Goal: Task Accomplishment & Management: Manage account settings

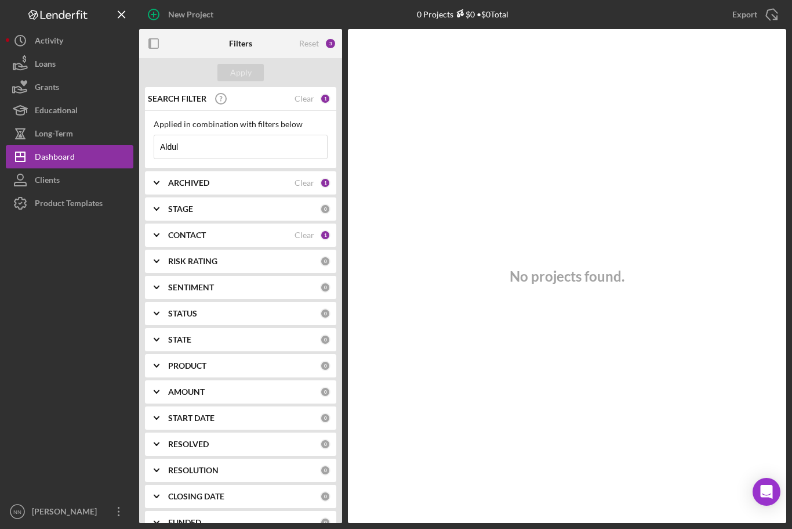
click at [247, 154] on input "Aldul" at bounding box center [240, 146] width 173 height 23
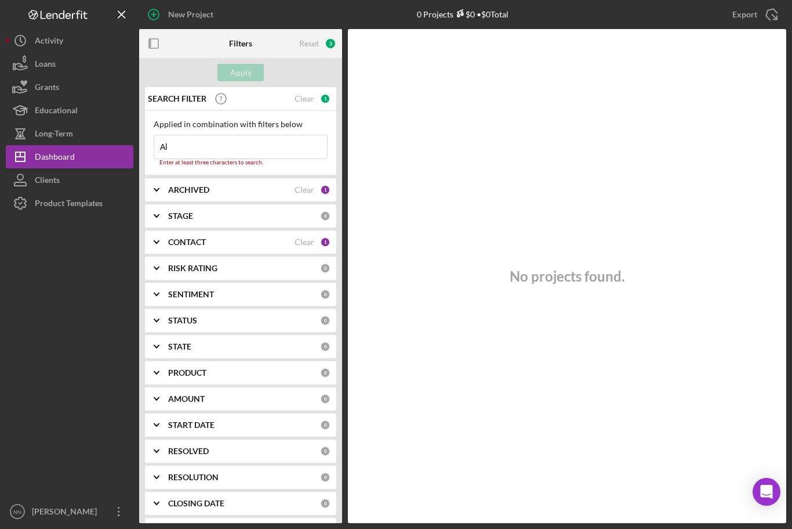
type input "A"
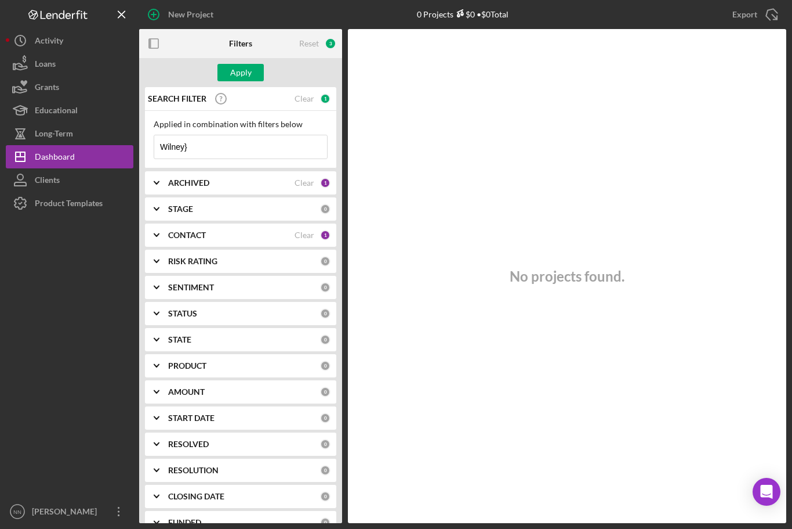
type input "Wilney"
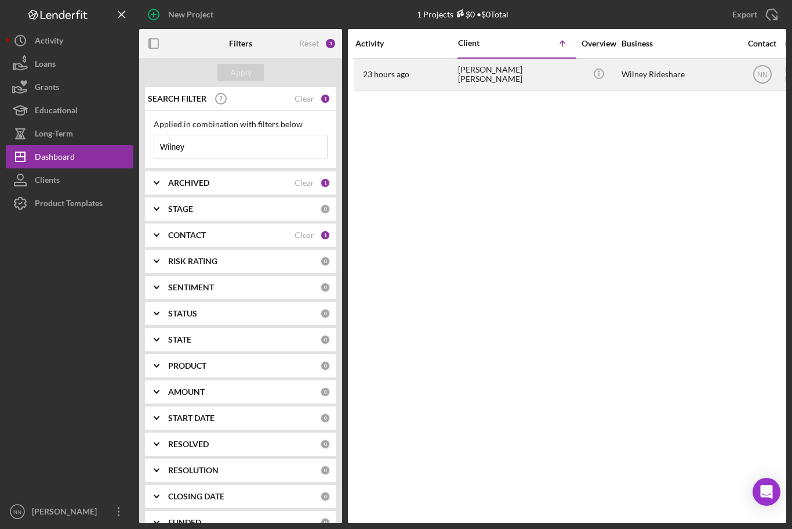
click at [526, 89] on div "[PERSON_NAME] [PERSON_NAME]" at bounding box center [516, 74] width 116 height 31
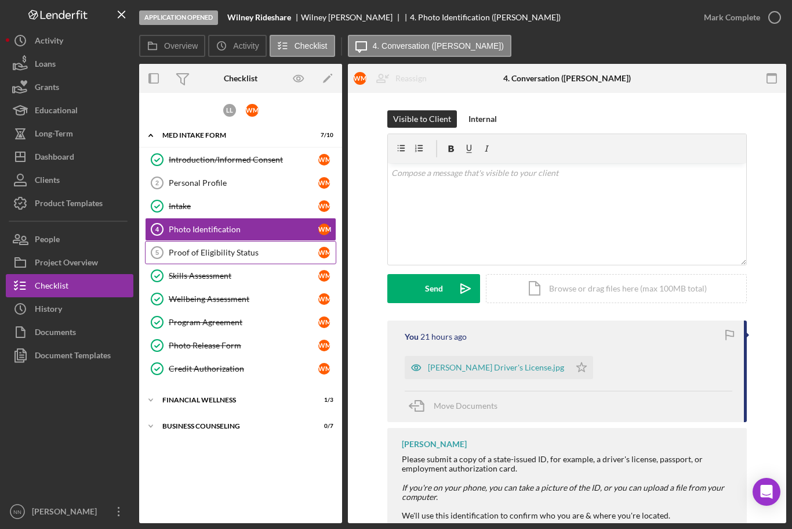
click at [269, 252] on div "Proof of Eligibility Status" at bounding box center [244, 252] width 150 height 9
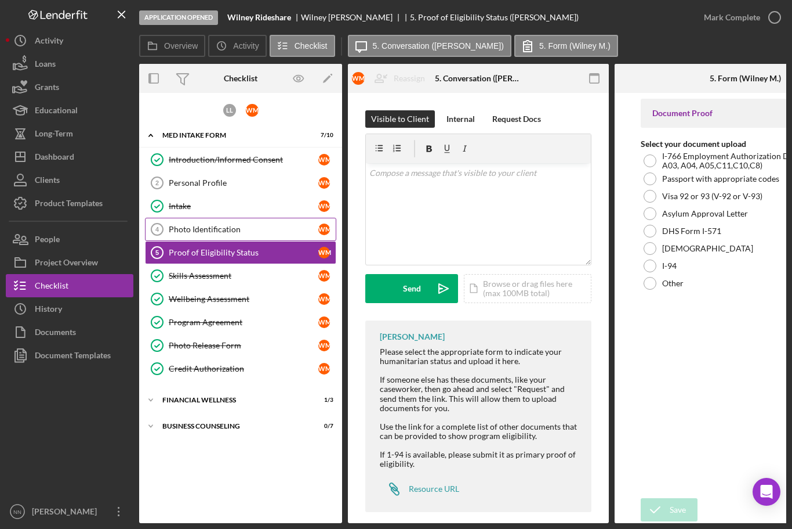
click at [273, 230] on div "Photo Identification" at bounding box center [244, 229] width 150 height 9
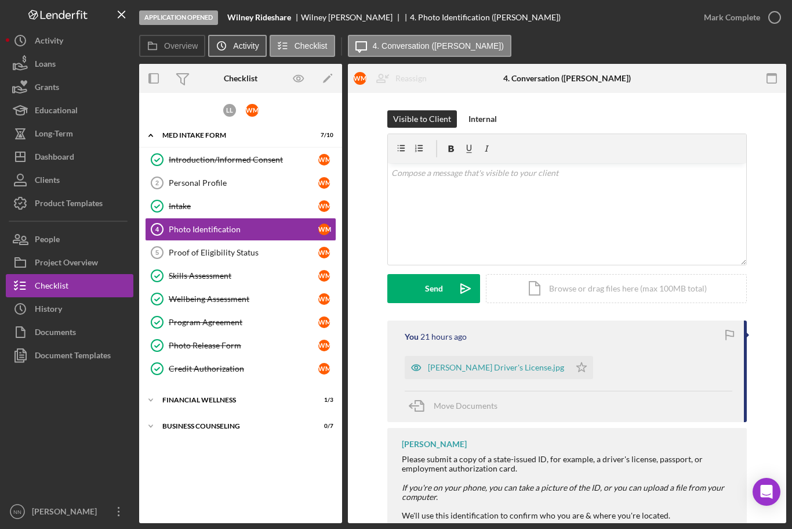
click at [226, 42] on icon "Icon/History" at bounding box center [221, 45] width 23 height 23
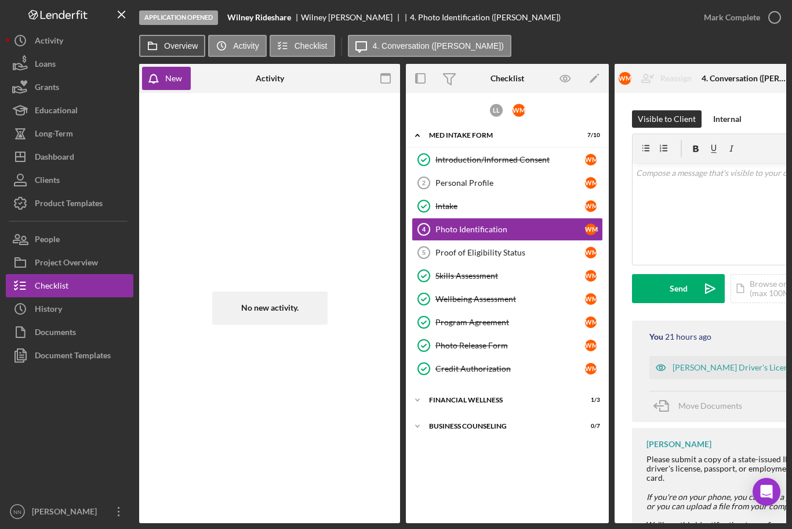
click at [184, 46] on label "Overview" at bounding box center [181, 45] width 34 height 9
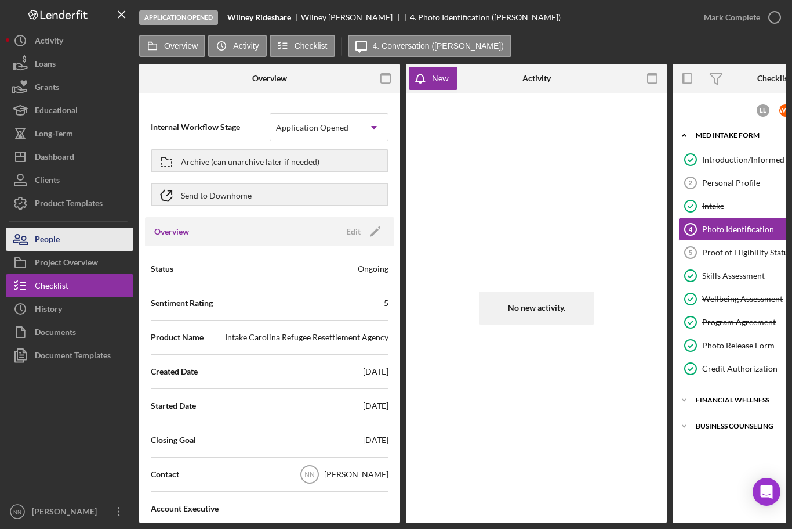
click at [85, 242] on button "People" at bounding box center [70, 238] width 128 height 23
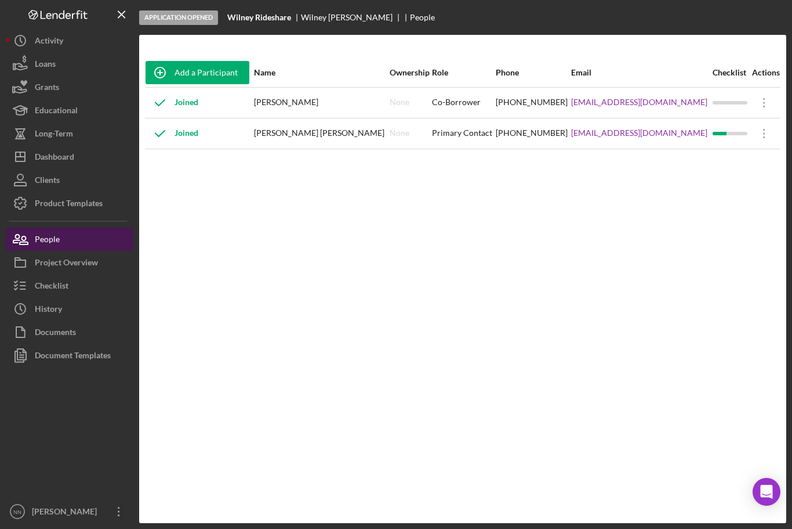
click at [103, 230] on button "People" at bounding box center [70, 238] width 128 height 23
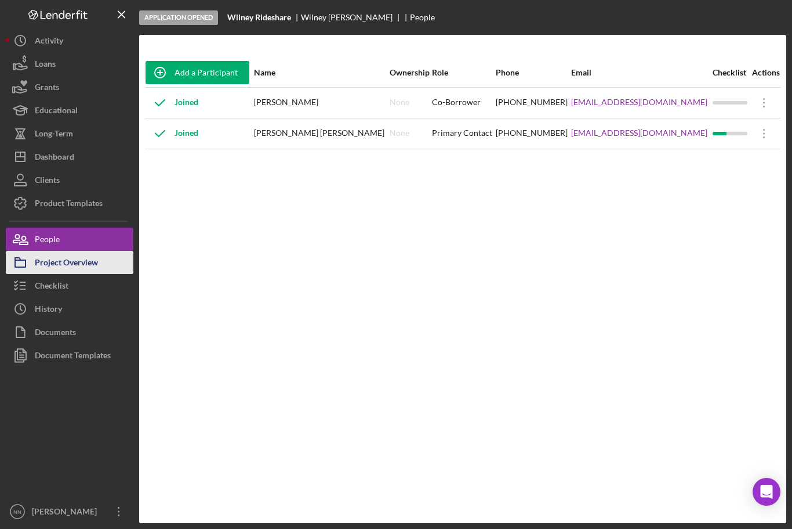
click at [80, 265] on div "Project Overview" at bounding box center [66, 264] width 63 height 26
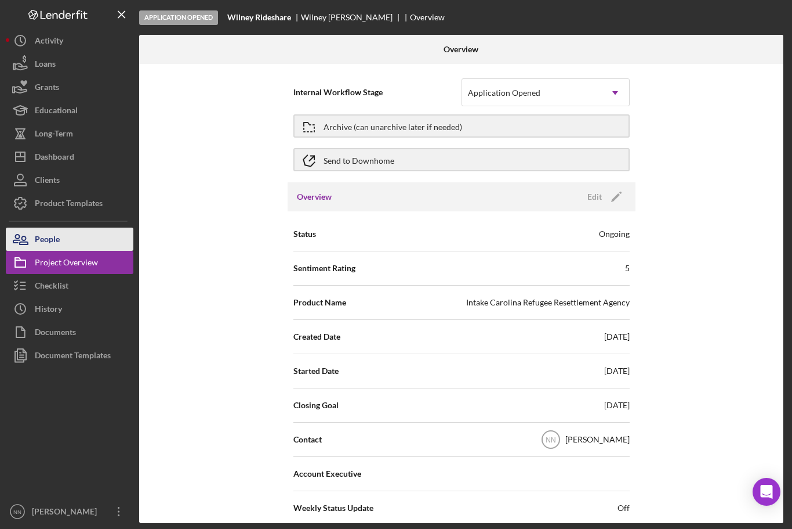
click at [93, 245] on button "People" at bounding box center [70, 238] width 128 height 23
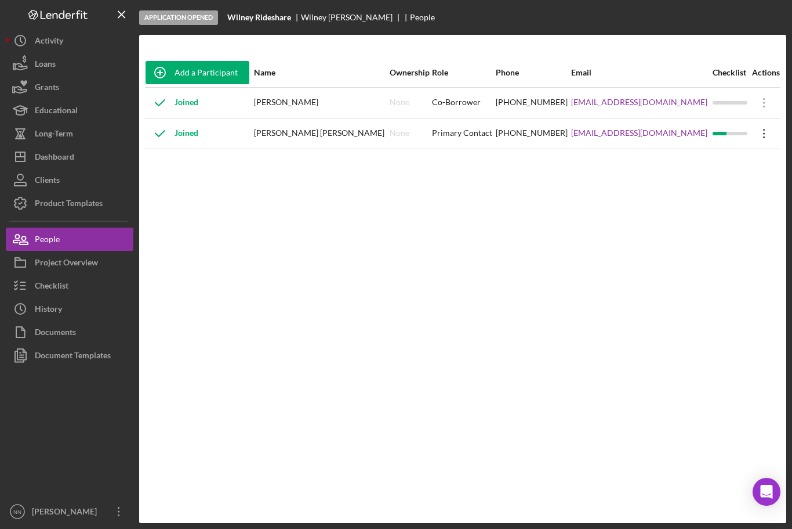
click at [775, 124] on div "Icon/Overflow Icon/Edit Edit" at bounding box center [765, 133] width 30 height 29
click at [762, 133] on icon "Icon/Overflow" at bounding box center [764, 133] width 29 height 29
click at [509, 238] on div "Add a Participant Name Ownership Role Phone Email Checklist Actions Joined [PER…" at bounding box center [462, 278] width 647 height 441
click at [758, 131] on icon "Icon/Overflow" at bounding box center [764, 133] width 29 height 29
click at [707, 157] on div "Icon/Edit Edit" at bounding box center [708, 164] width 128 height 24
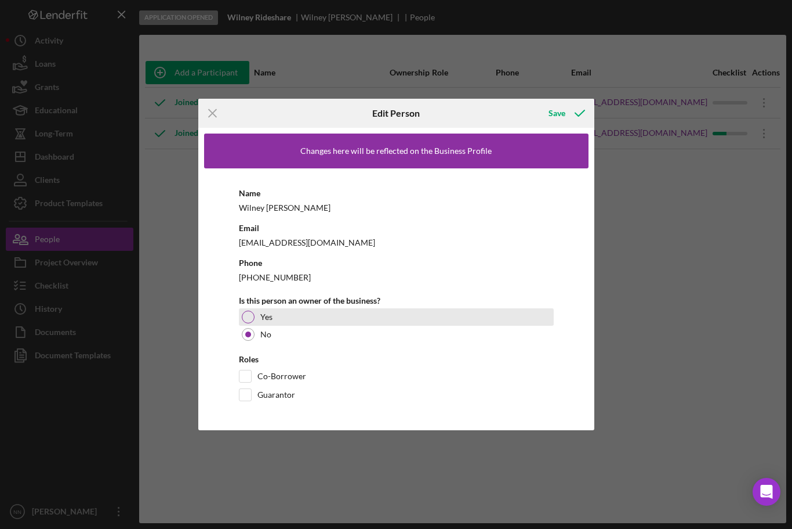
click at [242, 316] on div at bounding box center [248, 316] width 13 height 13
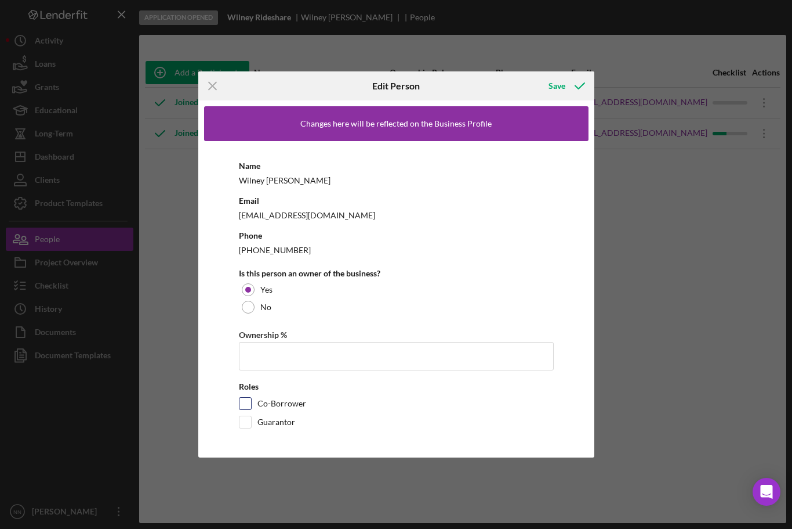
click at [244, 402] on input "Co-Borrower" at bounding box center [246, 403] width 12 height 12
checkbox input "true"
click at [306, 360] on input "Ownership %" at bounding box center [396, 356] width 315 height 28
click at [566, 87] on icon "button" at bounding box center [580, 85] width 29 height 29
type input "50.00%"
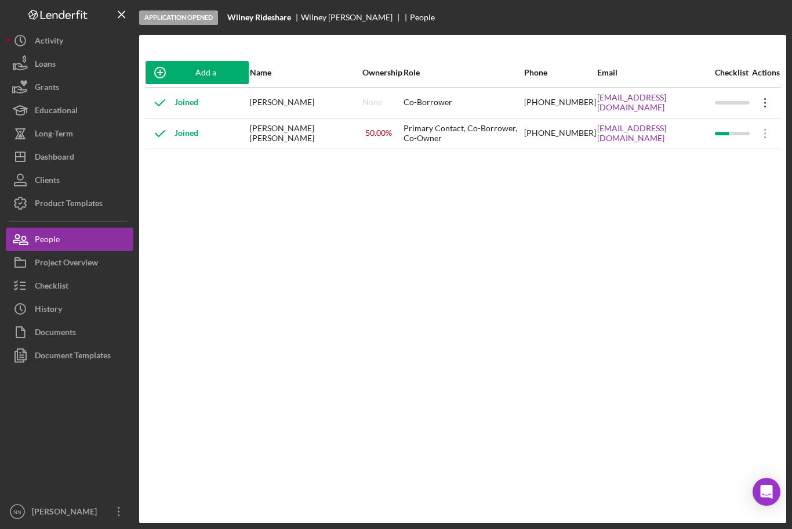
click at [767, 105] on icon "Icon/Overflow" at bounding box center [765, 102] width 29 height 29
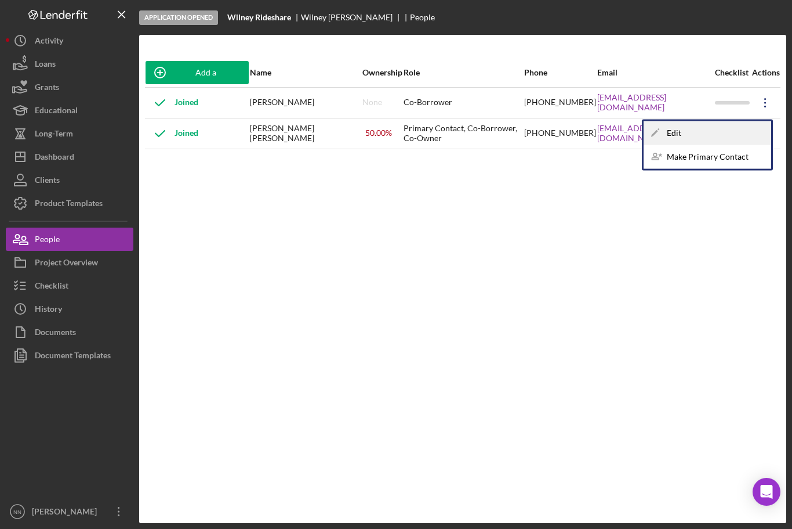
click at [716, 133] on div "Icon/Edit Edit" at bounding box center [708, 133] width 128 height 24
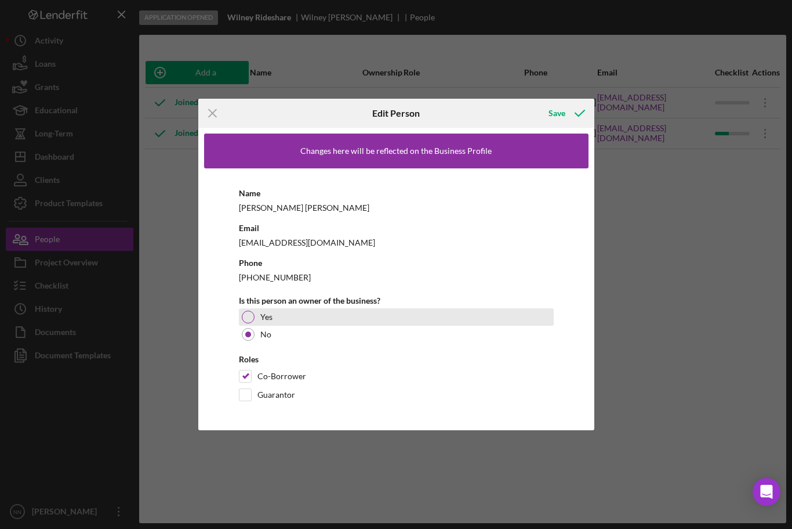
click at [252, 314] on div at bounding box center [248, 316] width 13 height 13
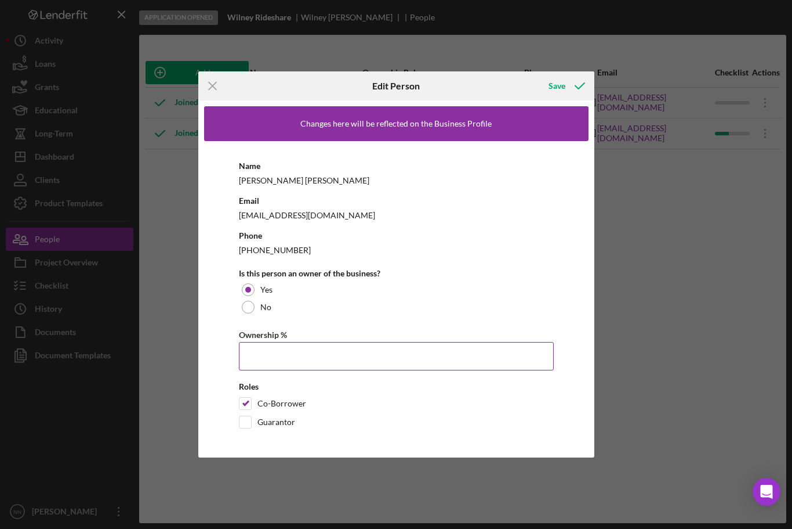
click at [270, 352] on input "Ownership %" at bounding box center [396, 356] width 315 height 28
click at [580, 88] on icon "button" at bounding box center [580, 85] width 29 height 29
type input "50.00%"
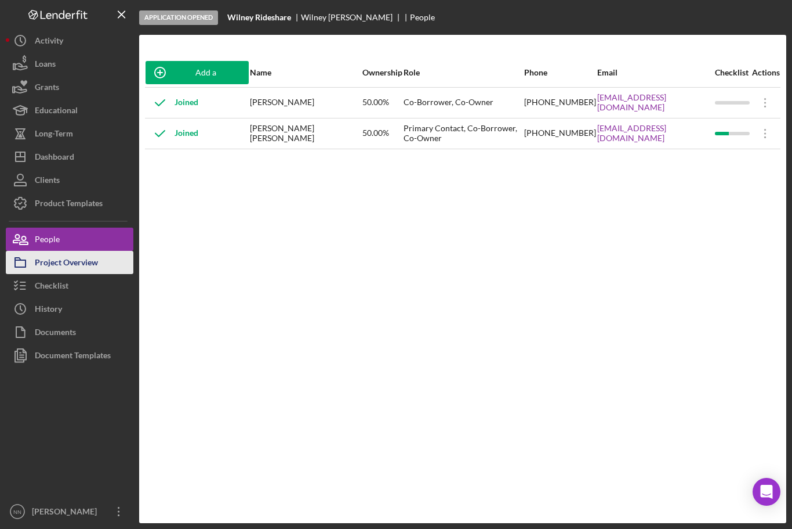
click at [115, 255] on button "Project Overview" at bounding box center [70, 262] width 128 height 23
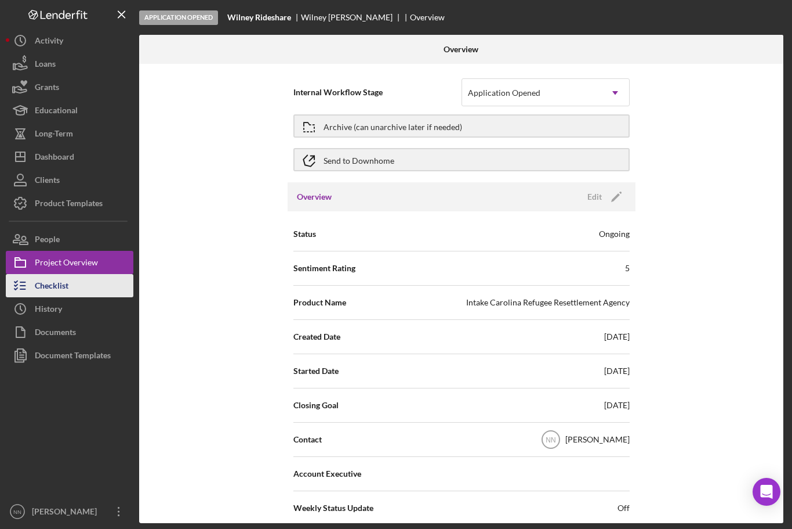
click at [113, 285] on button "Checklist" at bounding box center [70, 285] width 128 height 23
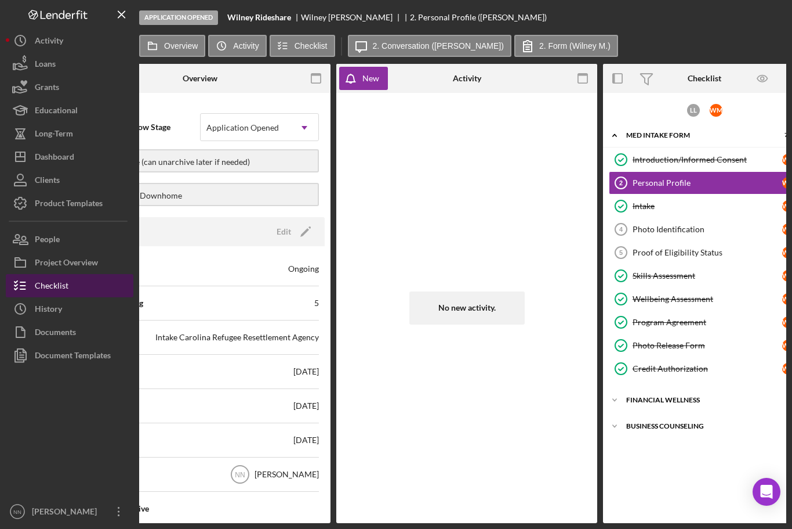
scroll to position [0, 84]
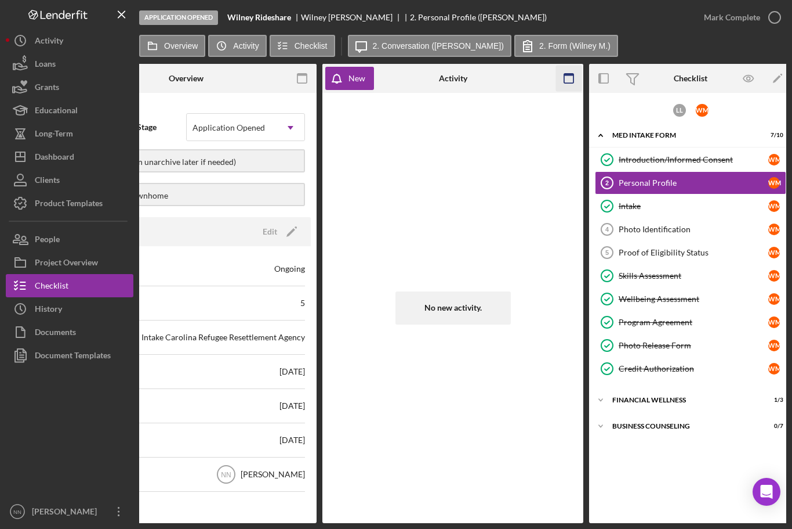
click at [577, 77] on icon "button" at bounding box center [569, 79] width 26 height 26
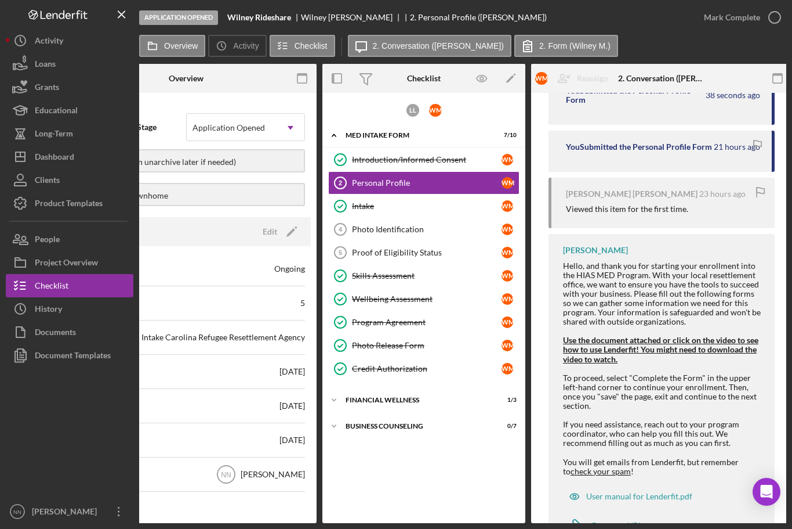
scroll to position [245, 0]
click at [414, 367] on div "Credit Authorization" at bounding box center [427, 368] width 150 height 9
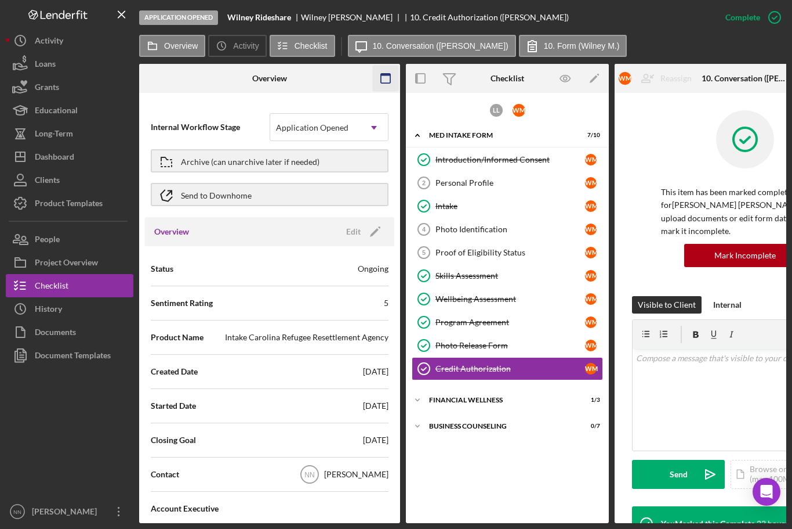
click at [393, 76] on icon "button" at bounding box center [386, 79] width 26 height 26
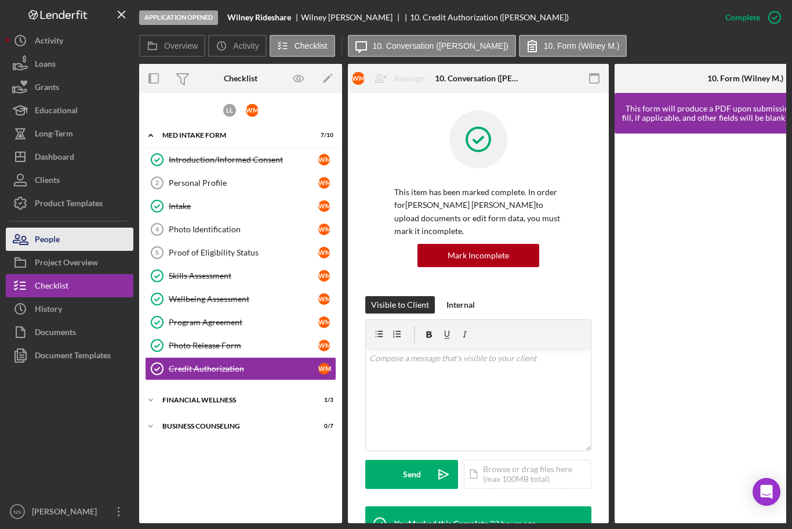
click at [108, 236] on button "People" at bounding box center [70, 238] width 128 height 23
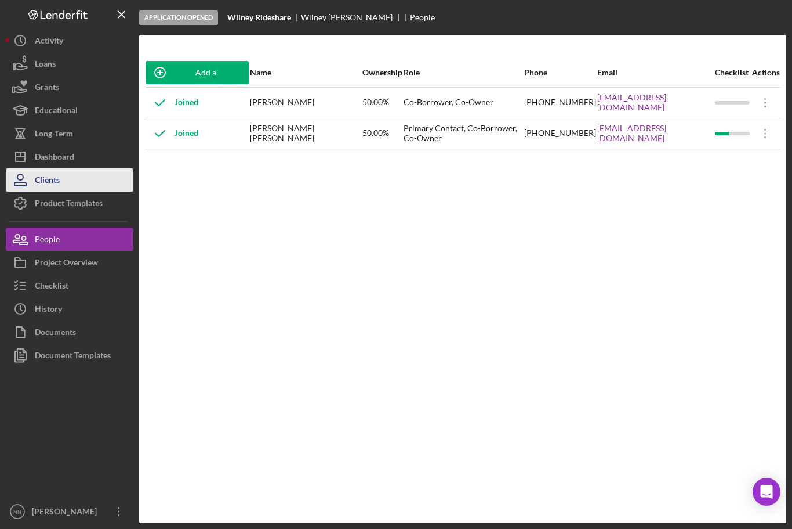
click at [102, 183] on button "Clients" at bounding box center [70, 179] width 128 height 23
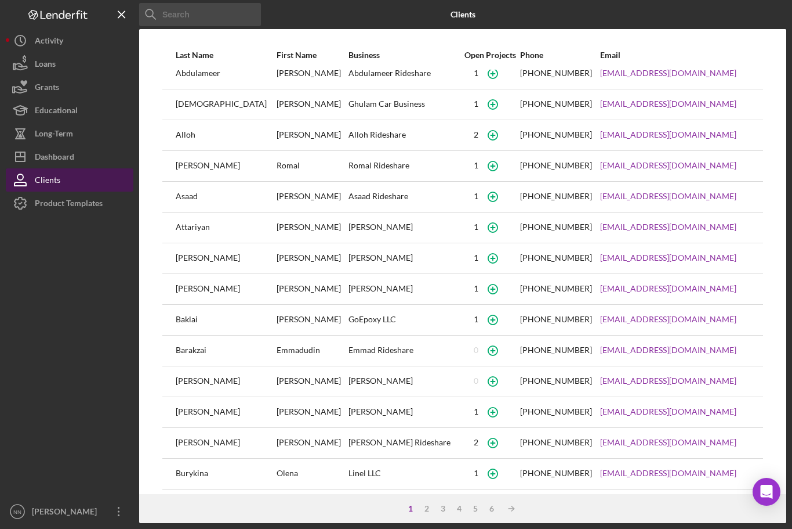
scroll to position [11, 0]
click at [221, 440] on div "[PERSON_NAME]" at bounding box center [226, 443] width 100 height 29
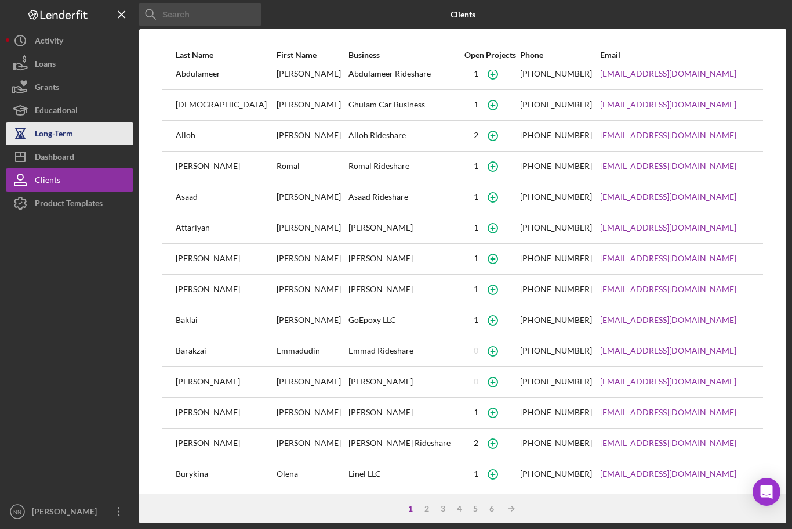
click at [110, 143] on button "Long-Term" at bounding box center [70, 133] width 128 height 23
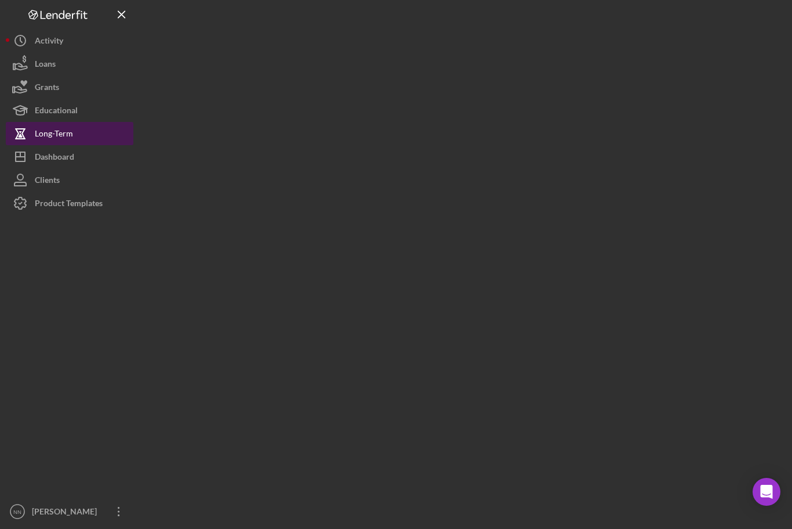
click at [110, 143] on button "Long-Term" at bounding box center [70, 133] width 128 height 23
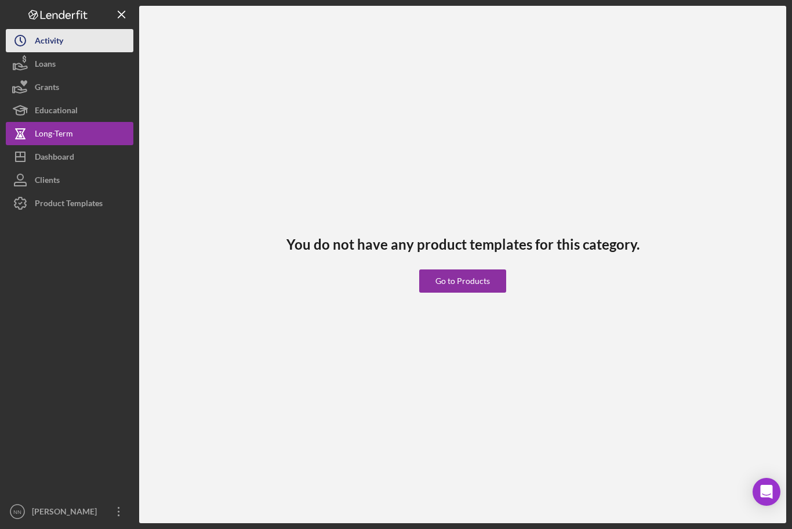
click at [73, 44] on button "Icon/History Activity" at bounding box center [70, 40] width 128 height 23
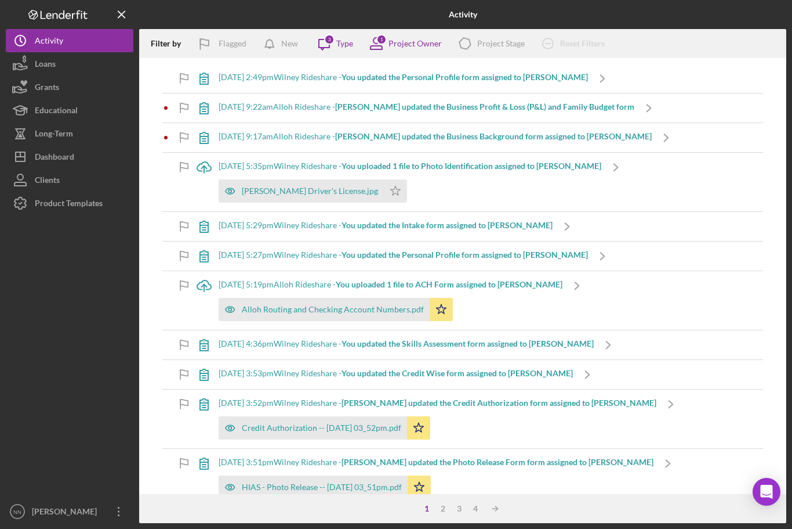
click at [529, 106] on b "[PERSON_NAME] updated the Business Profit & Loss (P&L) and Family Budget form" at bounding box center [484, 107] width 299 height 10
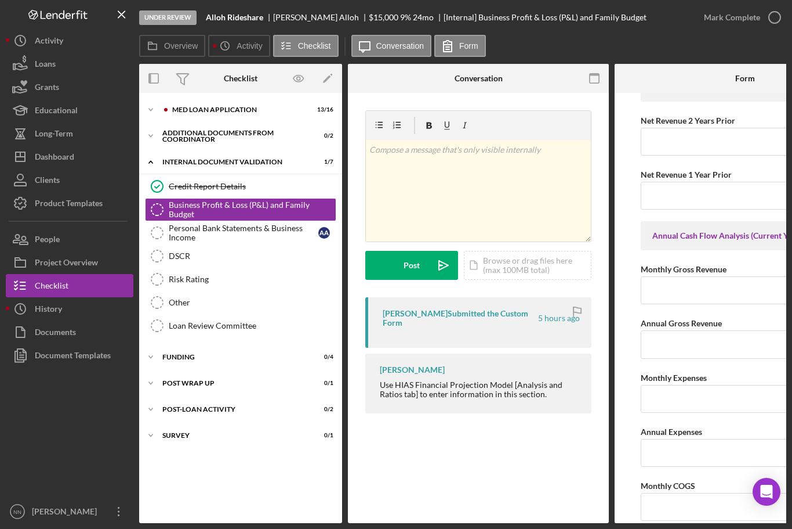
click at [442, 313] on div "[PERSON_NAME] Submitted the Custom Form" at bounding box center [460, 318] width 154 height 19
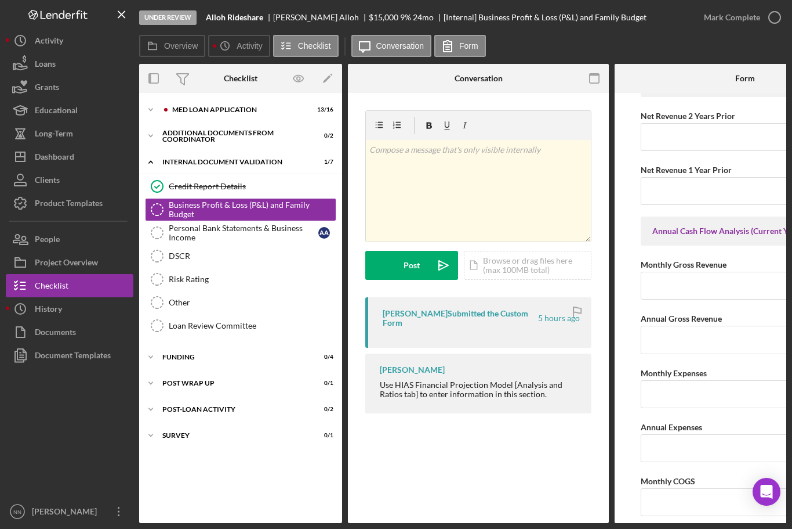
scroll to position [1179, 0]
click at [442, 313] on div "[PERSON_NAME] Submitted the Custom Form" at bounding box center [460, 318] width 154 height 19
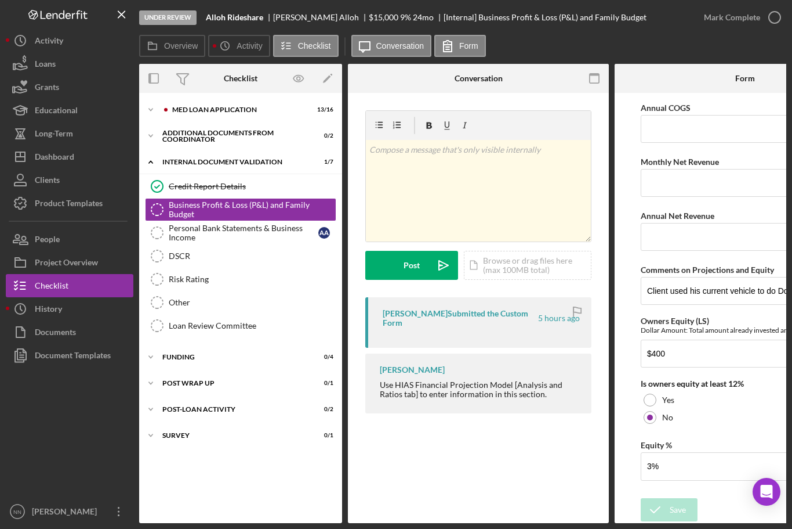
scroll to position [1605, 0]
click at [292, 184] on div "Credit Report Details" at bounding box center [252, 186] width 167 height 9
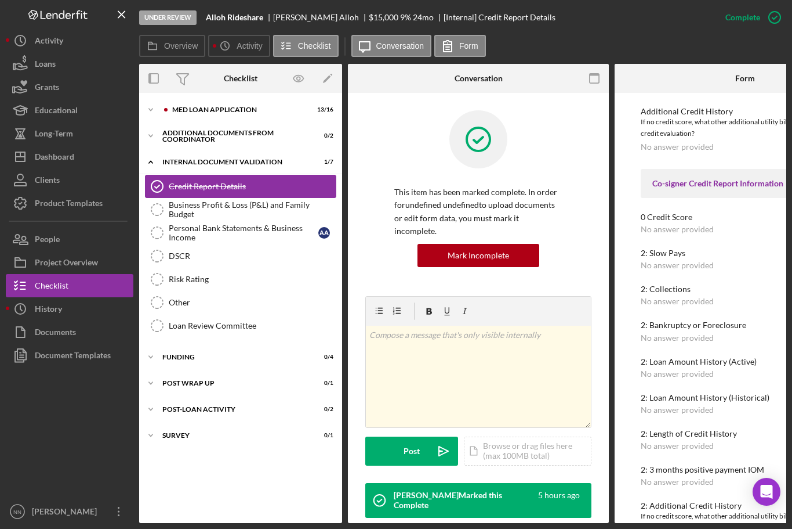
scroll to position [0, 1]
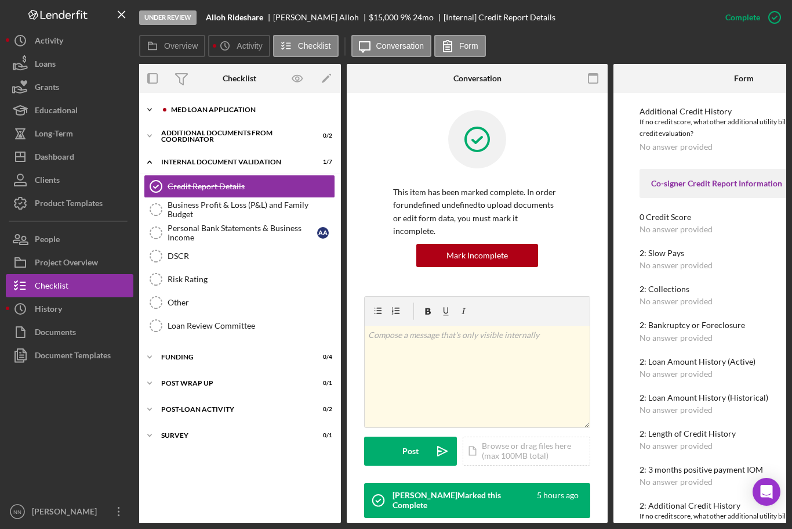
click at [255, 111] on div "MED Loan Application" at bounding box center [248, 109] width 155 height 7
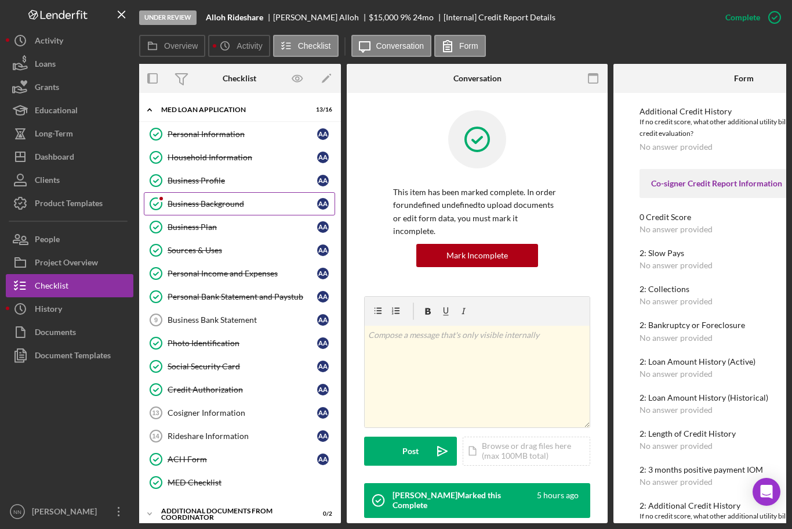
click at [257, 208] on link "Business Background Business Background A A" at bounding box center [239, 203] width 191 height 23
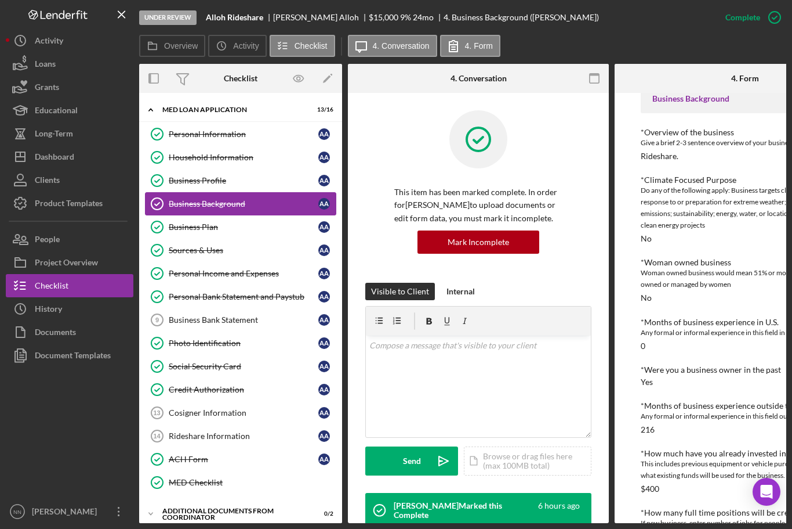
scroll to position [66, 0]
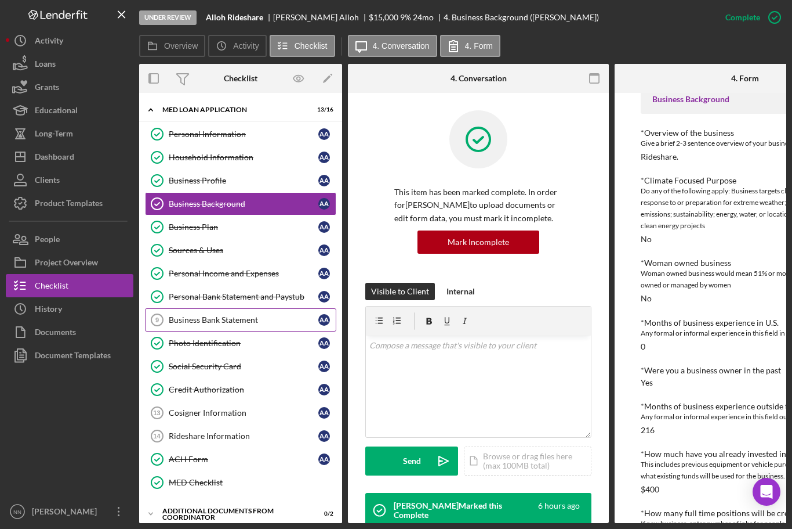
click at [262, 317] on div "Business Bank Statement" at bounding box center [244, 319] width 150 height 9
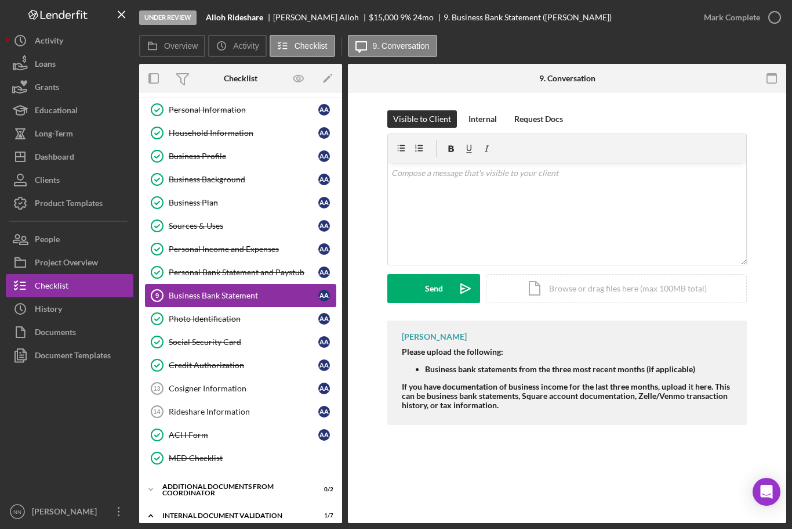
scroll to position [26, 0]
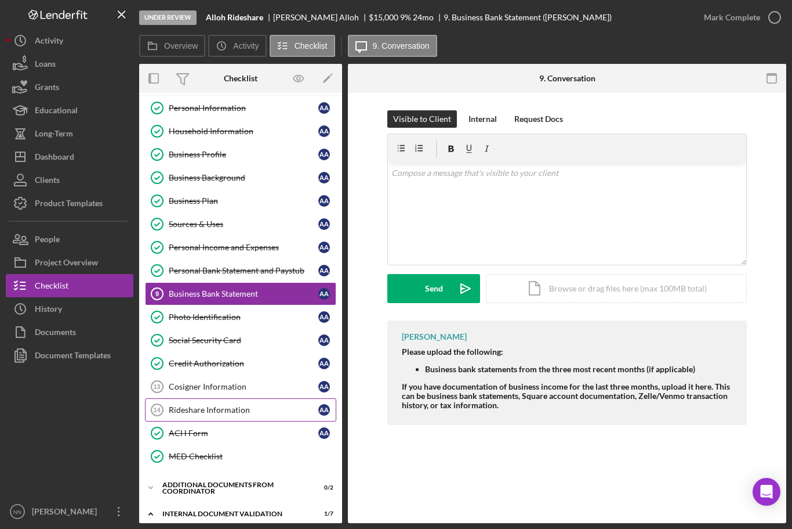
click at [261, 406] on div "Rideshare Information" at bounding box center [244, 409] width 150 height 9
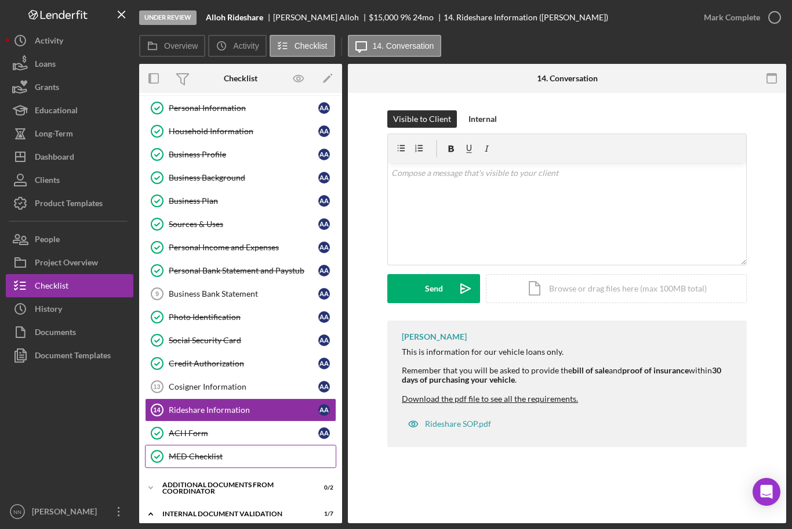
click at [224, 458] on div "MED Checklist" at bounding box center [252, 455] width 167 height 9
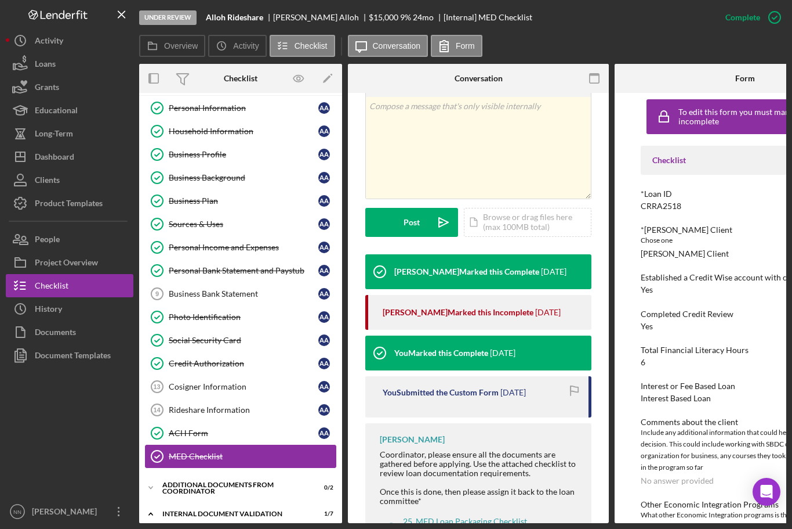
scroll to position [226, 0]
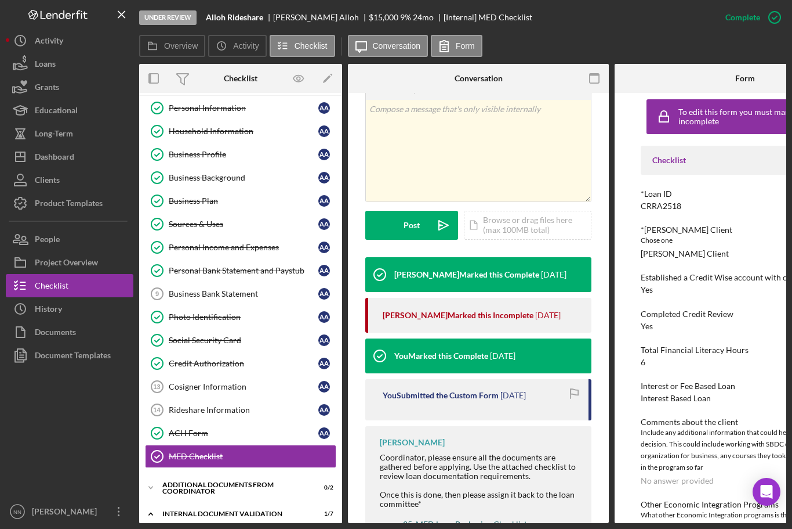
click at [459, 519] on div "25. MED Loan Packaging Checklist [DATE].doc" at bounding box center [485, 528] width 165 height 19
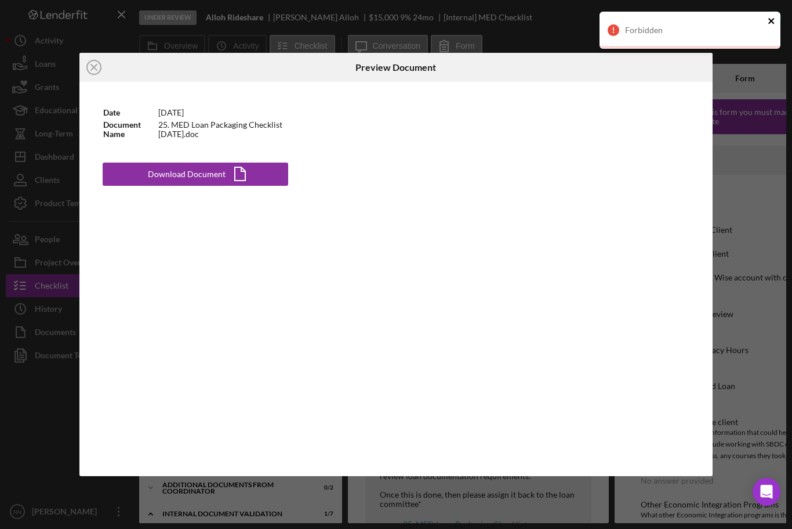
click at [768, 25] on icon "close" at bounding box center [772, 20] width 8 height 9
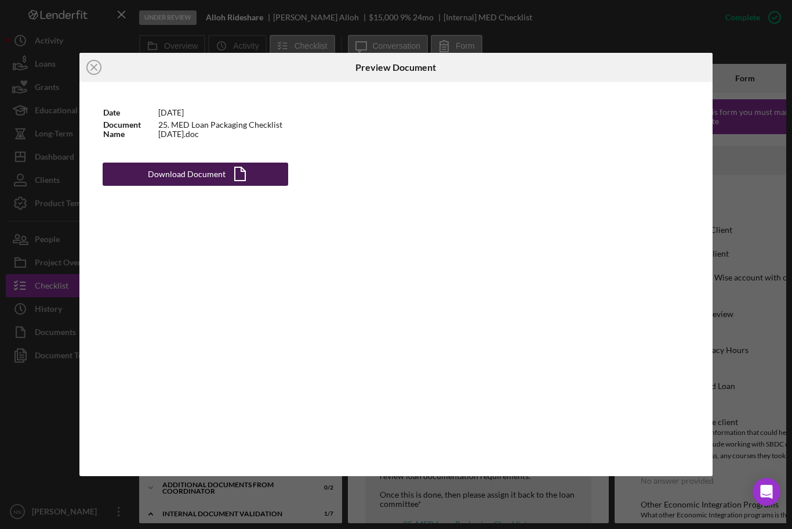
click at [197, 177] on div "Download Document" at bounding box center [187, 173] width 78 height 23
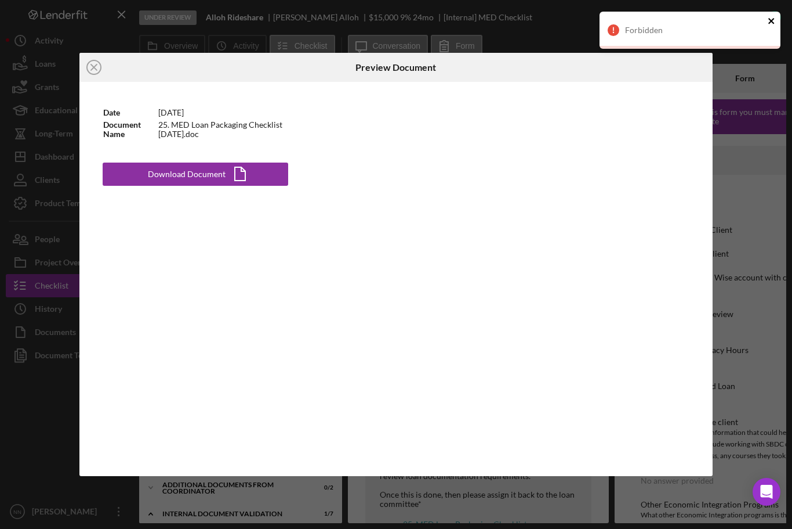
click at [776, 16] on icon "close" at bounding box center [772, 20] width 8 height 9
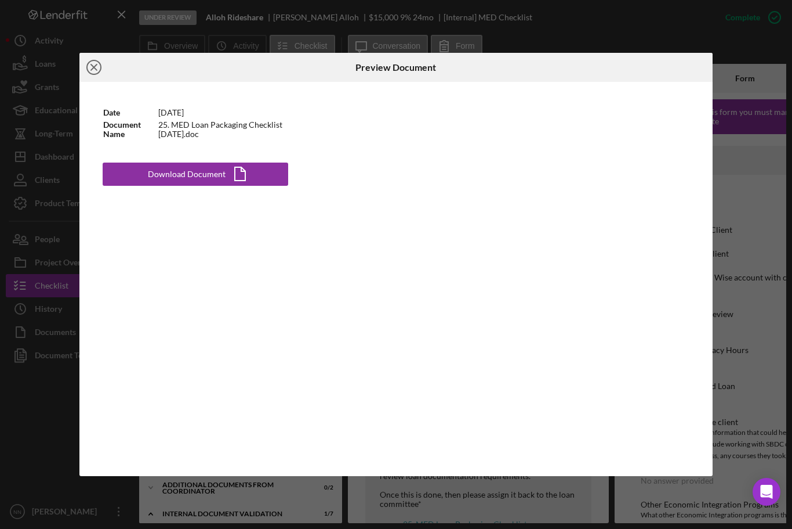
click at [85, 61] on icon "Icon/Close" at bounding box center [93, 67] width 29 height 29
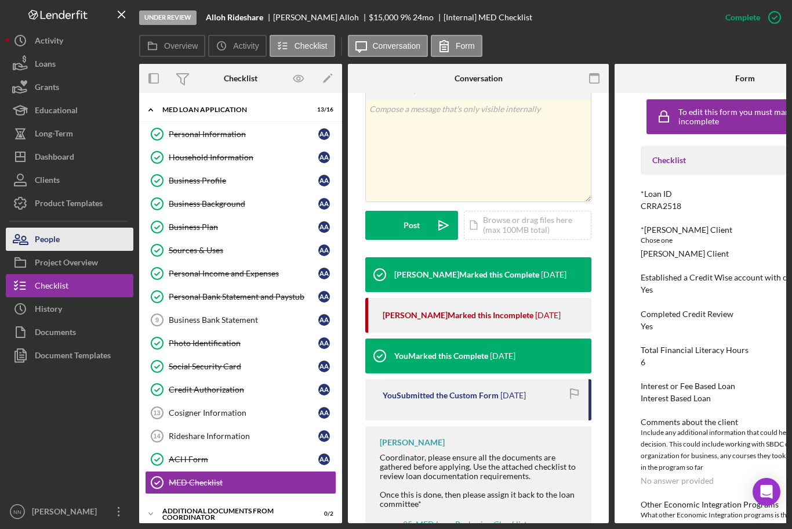
click at [77, 236] on button "People" at bounding box center [70, 238] width 128 height 23
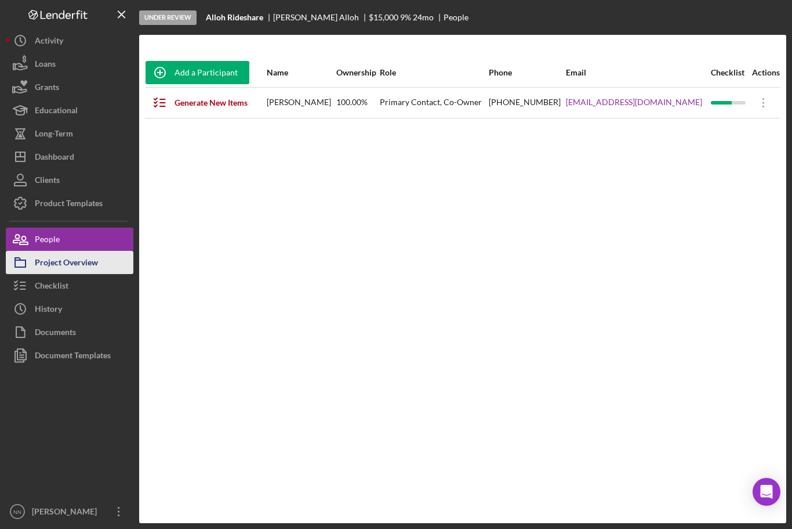
click at [95, 262] on div "Project Overview" at bounding box center [66, 264] width 63 height 26
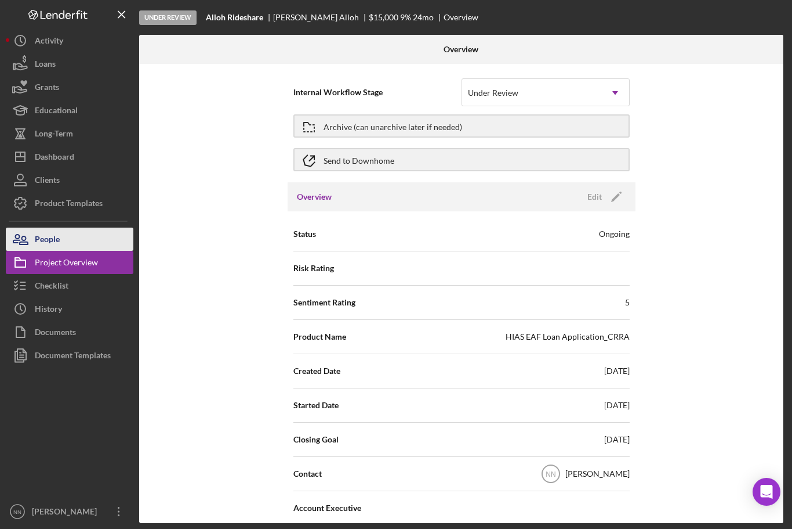
click at [113, 239] on button "People" at bounding box center [70, 238] width 128 height 23
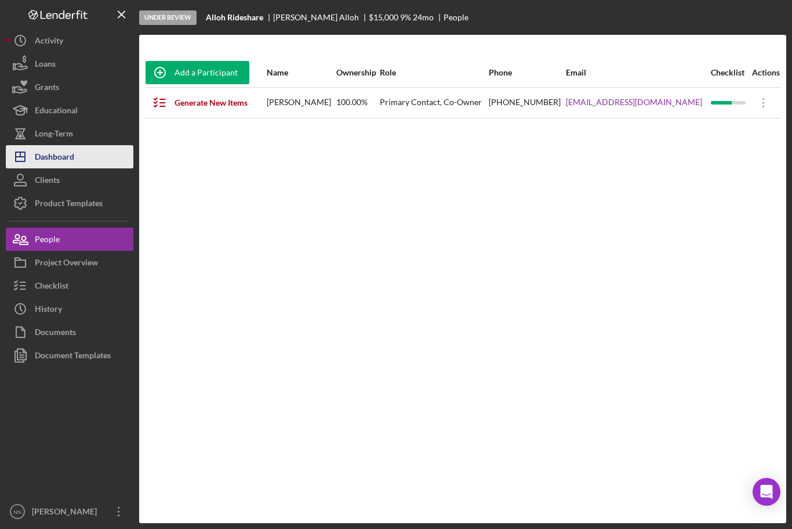
click at [78, 163] on button "Icon/Dashboard Dashboard" at bounding box center [70, 156] width 128 height 23
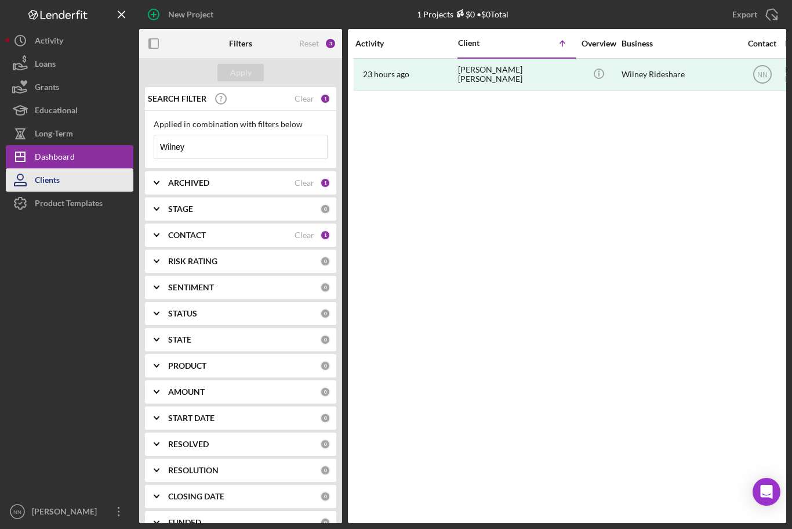
click at [91, 176] on button "Clients" at bounding box center [70, 179] width 128 height 23
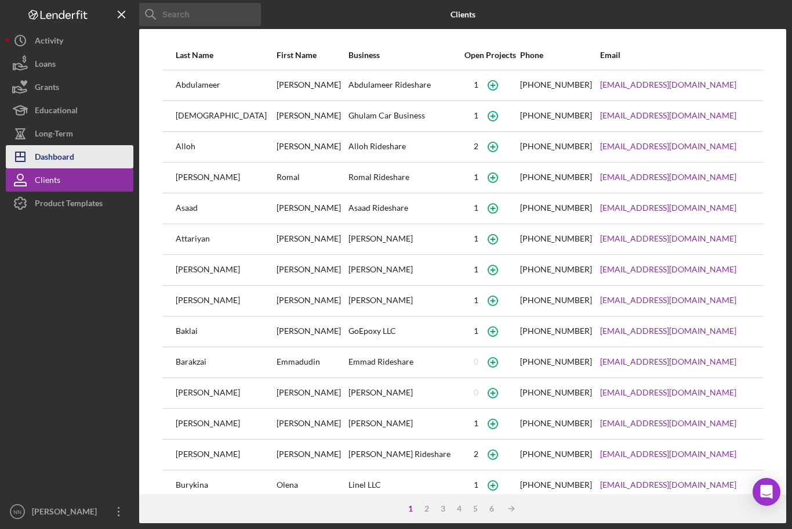
click at [116, 153] on button "Icon/Dashboard Dashboard" at bounding box center [70, 156] width 128 height 23
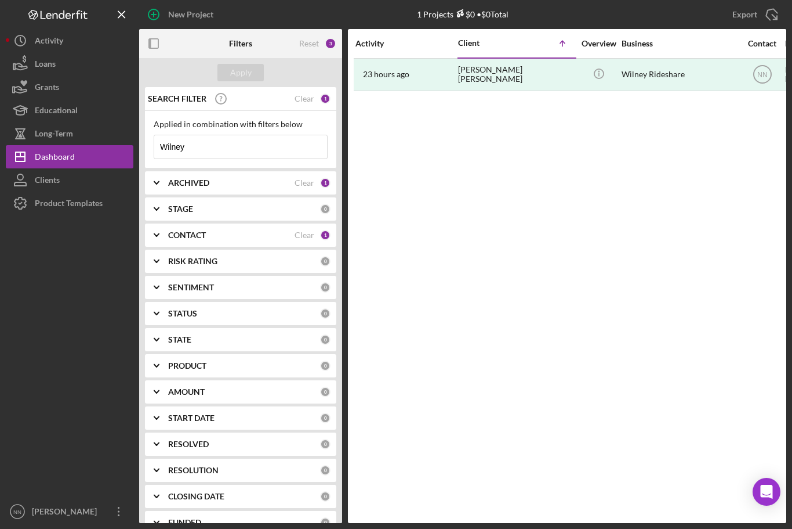
click at [259, 146] on input "Wilney" at bounding box center [240, 146] width 173 height 23
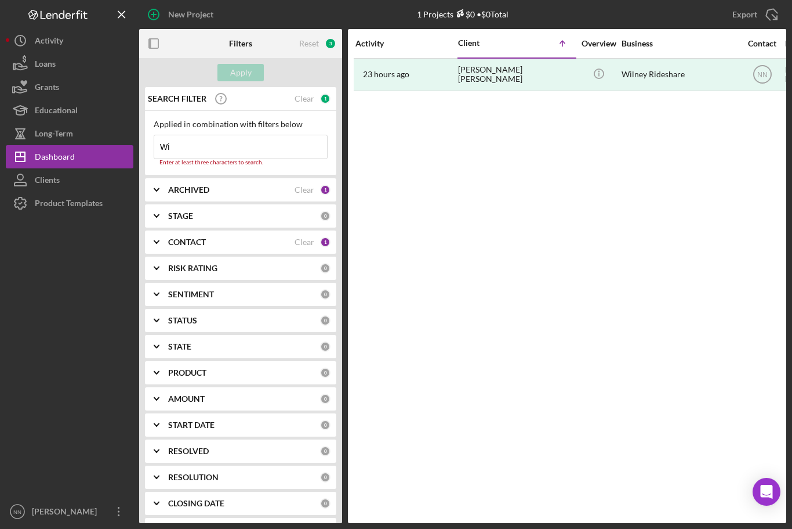
type input "W"
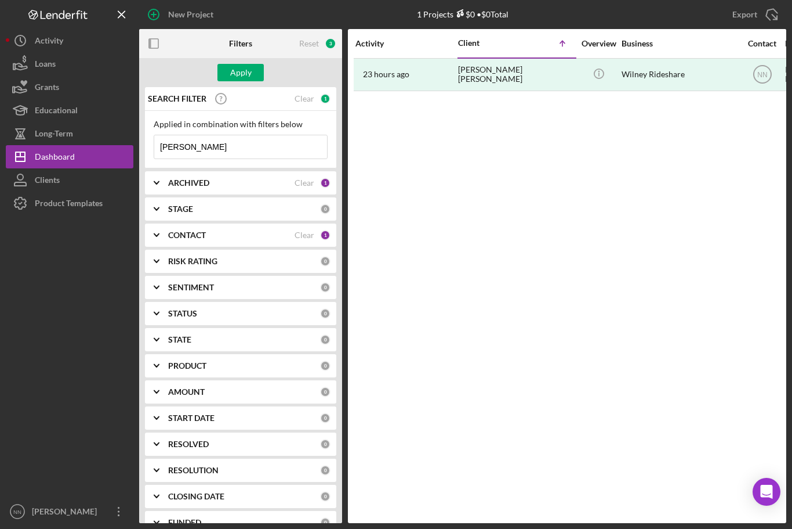
type input "[PERSON_NAME]"
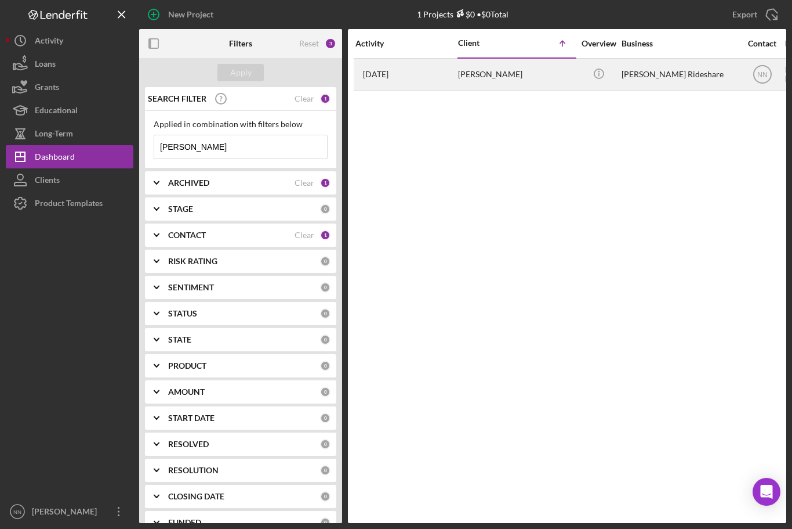
click at [479, 75] on div "[PERSON_NAME]" at bounding box center [516, 74] width 116 height 31
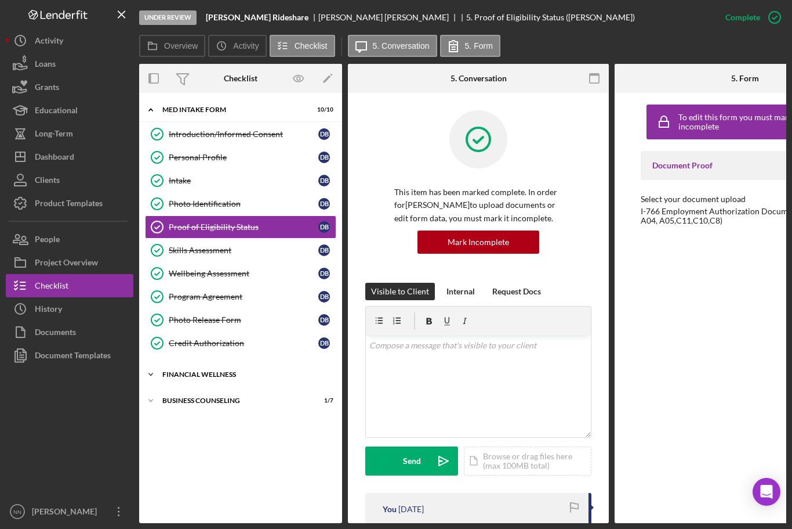
click at [283, 379] on div "Icon/Expander Financial Wellness 2 / 3" at bounding box center [240, 374] width 203 height 23
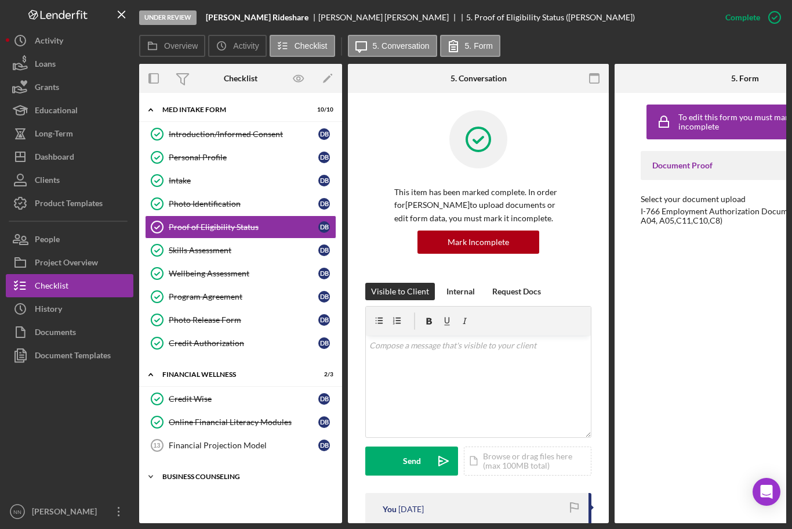
click at [266, 479] on div "Business Counseling" at bounding box center [244, 476] width 165 height 7
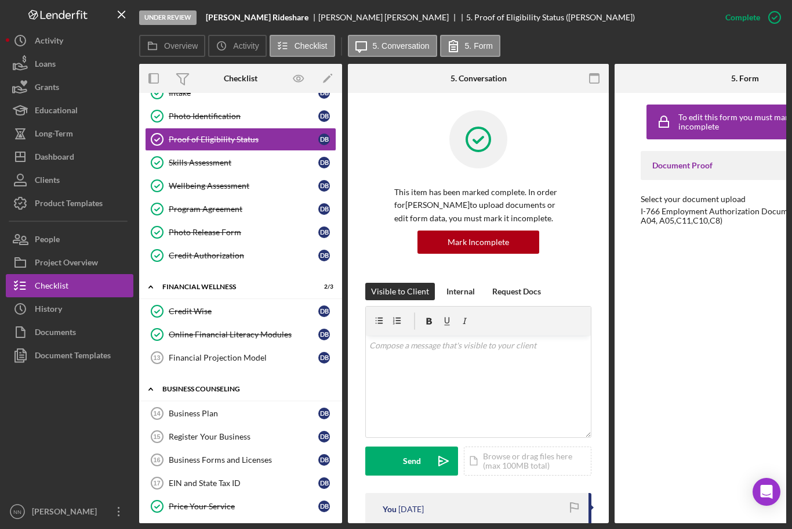
scroll to position [88, 0]
click at [286, 356] on div "Financial Projection Model" at bounding box center [244, 356] width 150 height 9
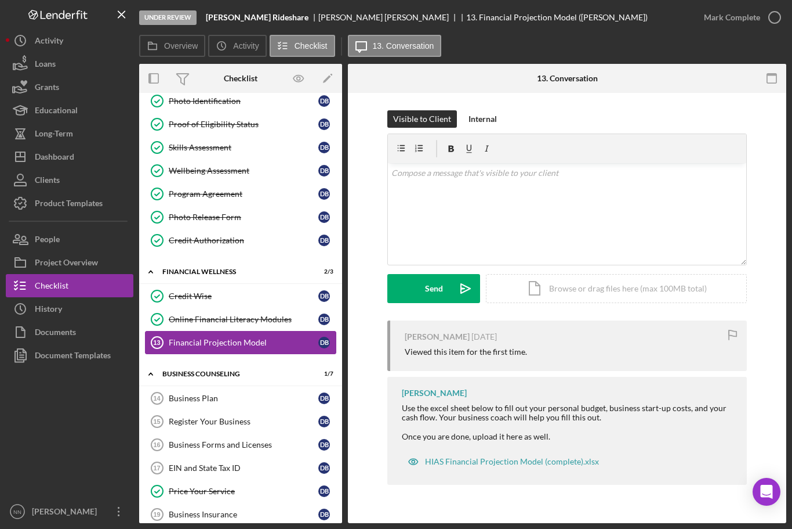
scroll to position [102, 0]
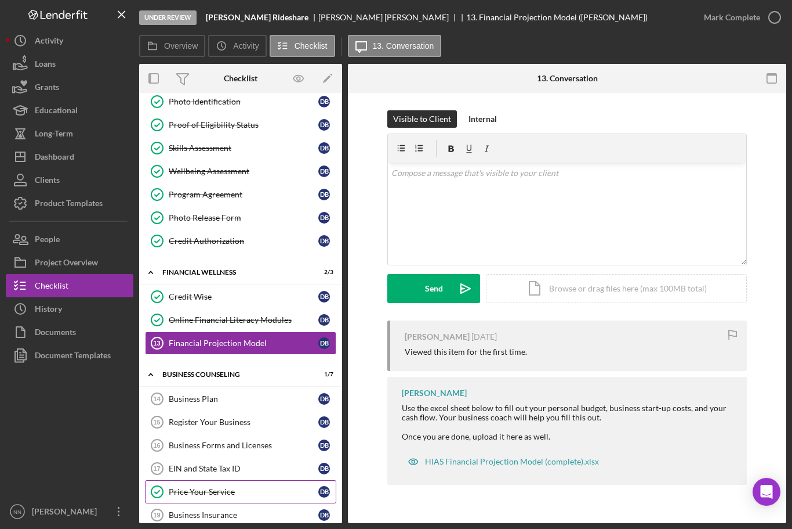
click at [227, 490] on div "Price Your Service" at bounding box center [244, 491] width 150 height 9
